Goal: Transaction & Acquisition: Download file/media

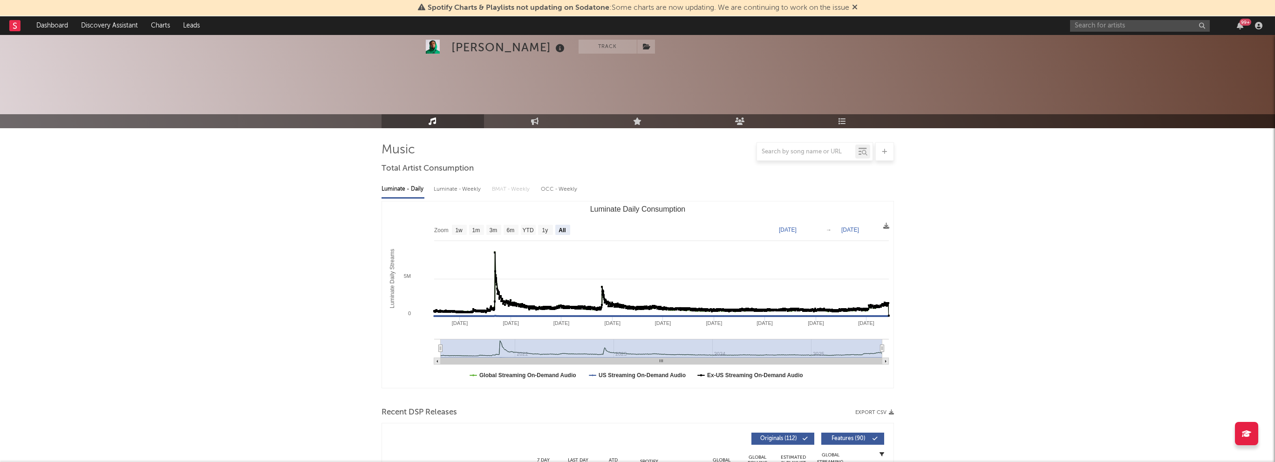
select select "All"
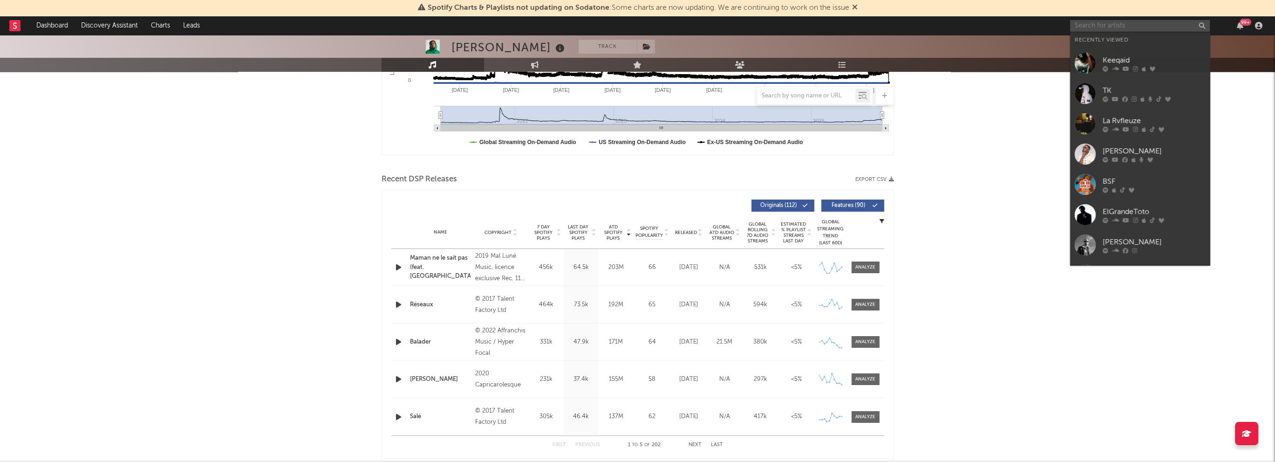
click at [1155, 24] on input "text" at bounding box center [1140, 26] width 140 height 12
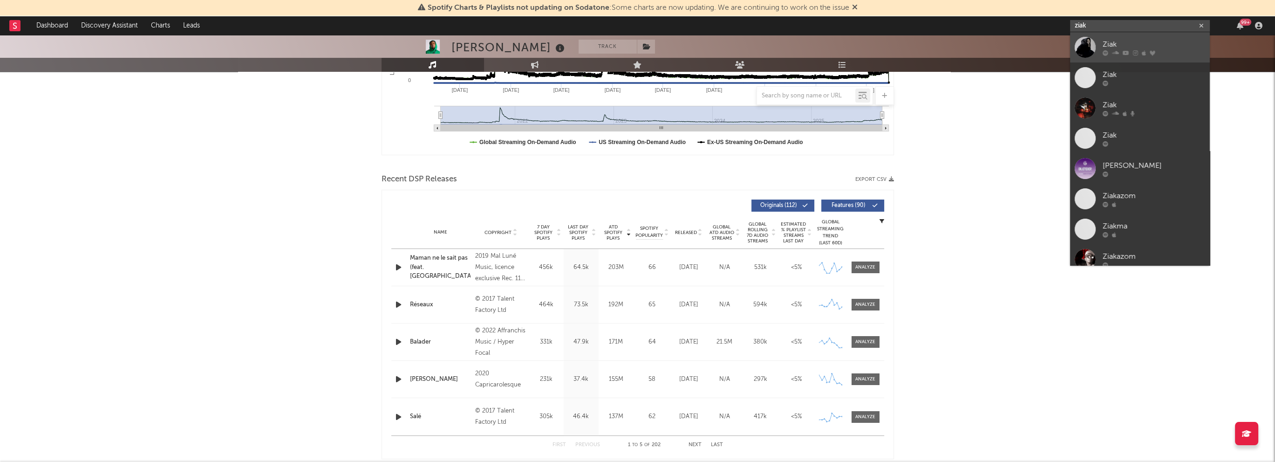
type input "ziak"
click at [1108, 47] on div "Ziak" at bounding box center [1154, 44] width 103 height 11
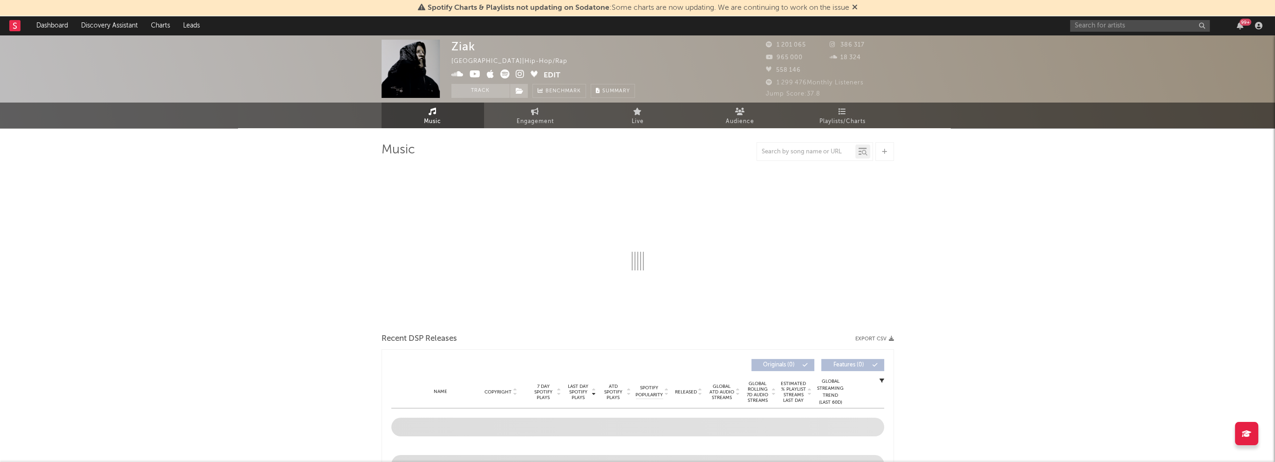
select select "6m"
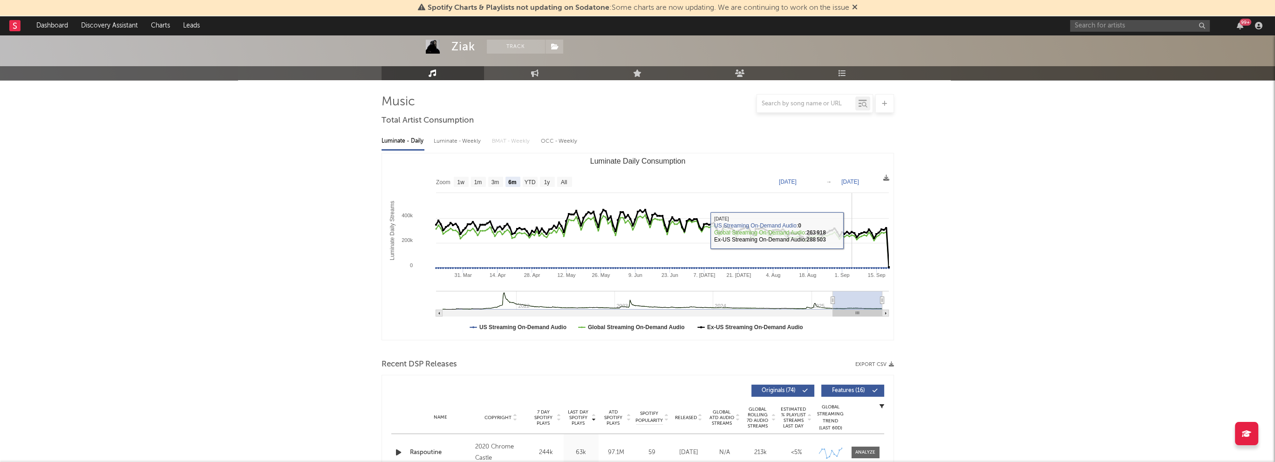
scroll to position [93, 0]
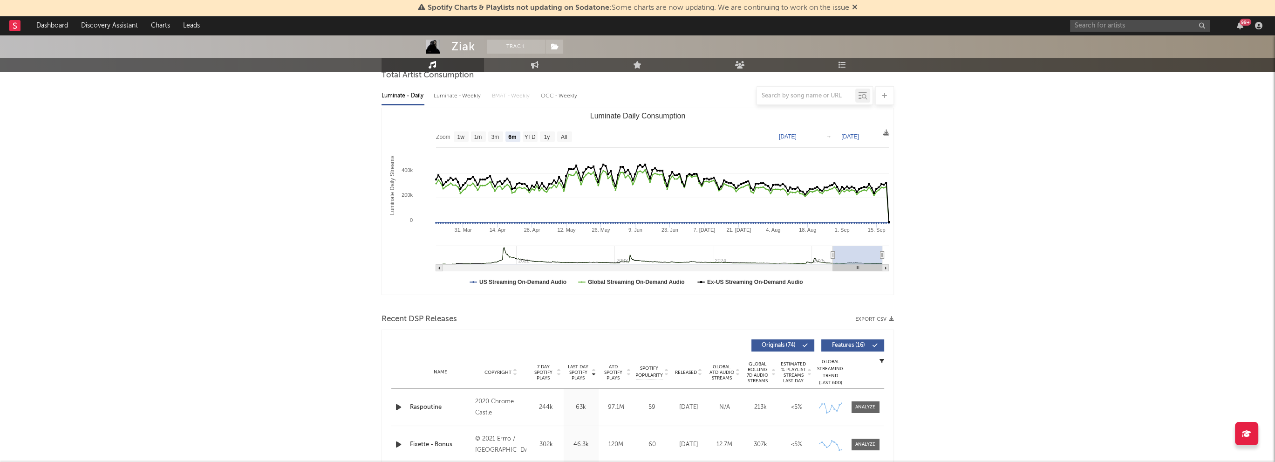
click at [885, 316] on button "Export CSV" at bounding box center [875, 319] width 39 height 6
drag, startPoint x: 356, startPoint y: 322, endPoint x: 928, endPoint y: 379, distance: 575.5
drag, startPoint x: 922, startPoint y: 385, endPoint x: 354, endPoint y: 96, distance: 637.0
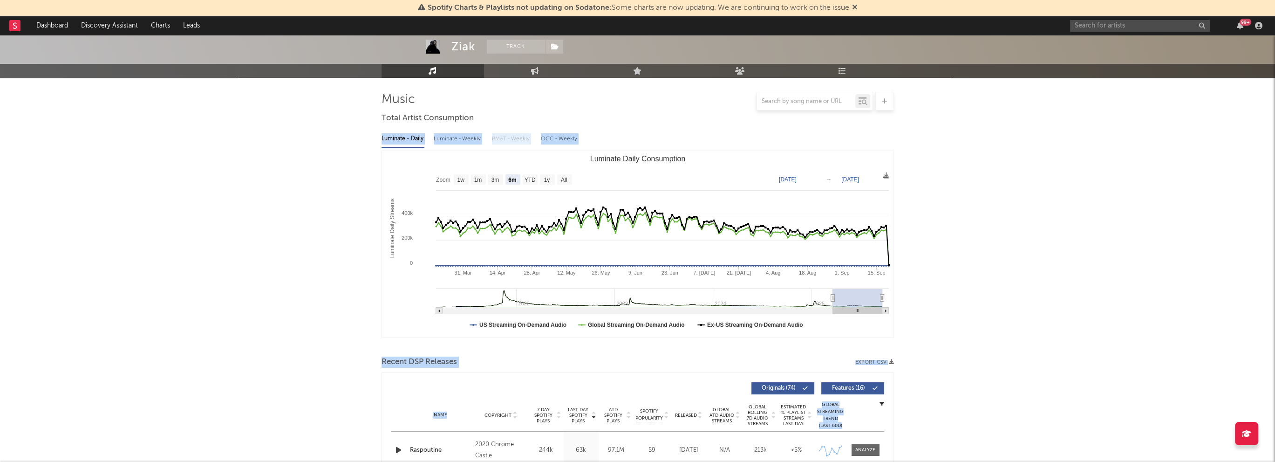
scroll to position [0, 0]
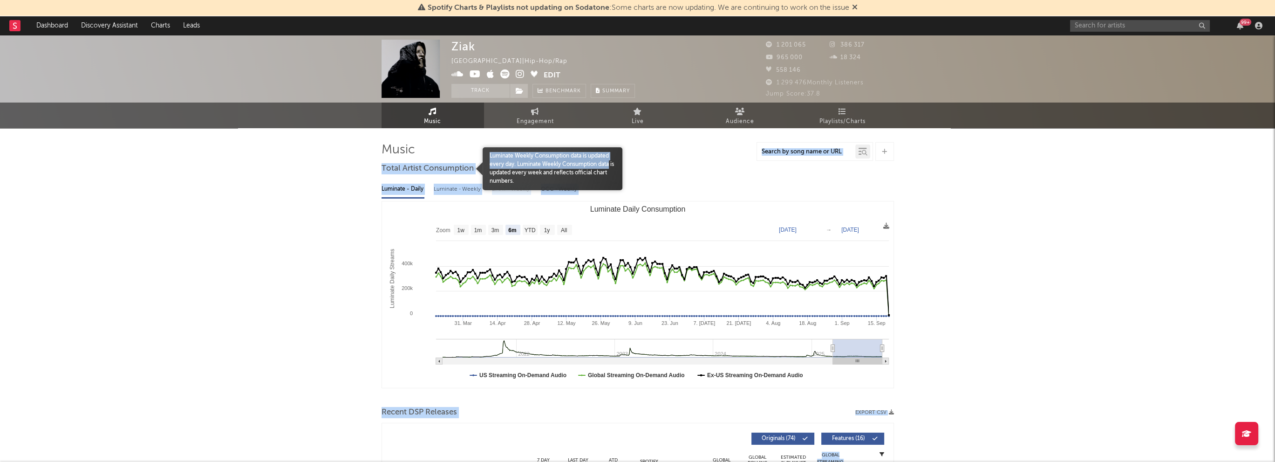
drag, startPoint x: 363, startPoint y: 151, endPoint x: 609, endPoint y: 163, distance: 247.3
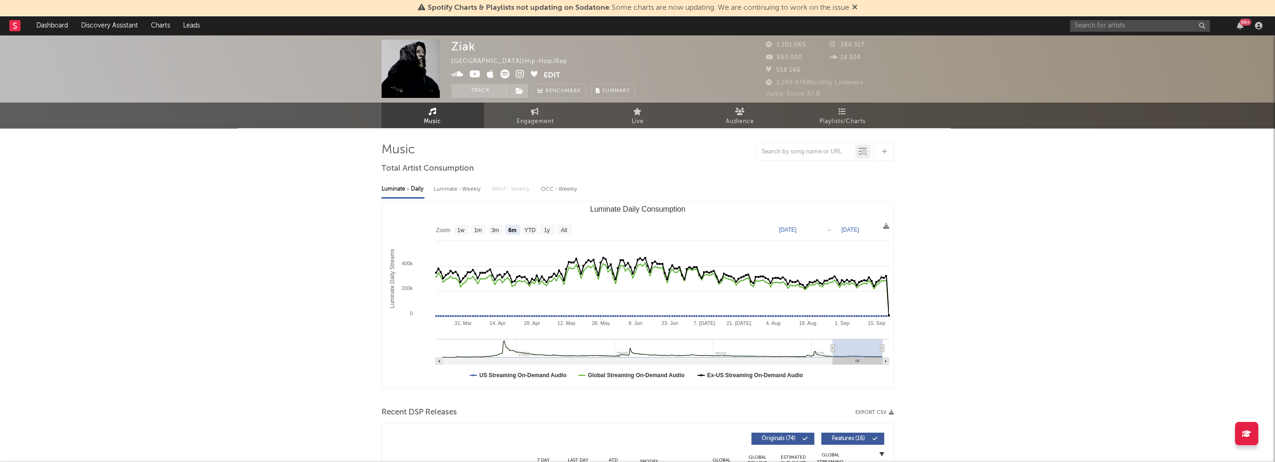
drag, startPoint x: 363, startPoint y: 151, endPoint x: 315, endPoint y: 152, distance: 48.0
